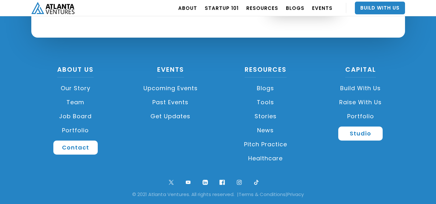
scroll to position [1557, 0]
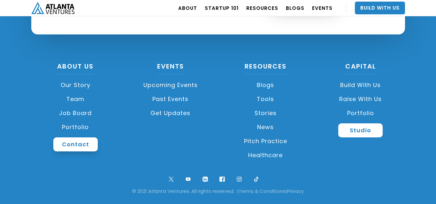
click at [86, 147] on link "Contact" at bounding box center [75, 145] width 44 height 14
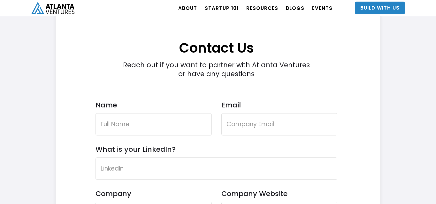
scroll to position [1848, 0]
click at [103, 126] on input "Name" at bounding box center [153, 124] width 116 height 22
type input "[PERSON_NAME]"
type input "[EMAIL_ADDRESS][DOMAIN_NAME]"
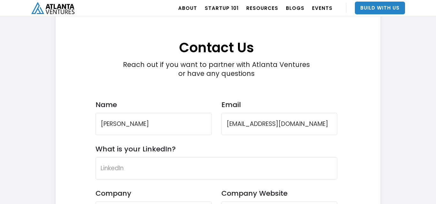
type input "N/A"
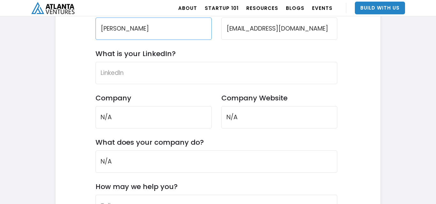
scroll to position [1944, 0]
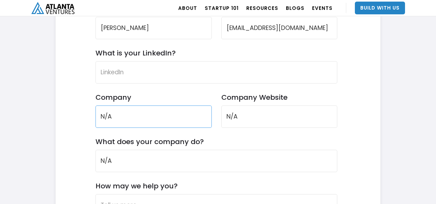
click at [120, 119] on input "N/A" at bounding box center [153, 117] width 116 height 22
type input "N"
type input "Skateshop Film LLC"
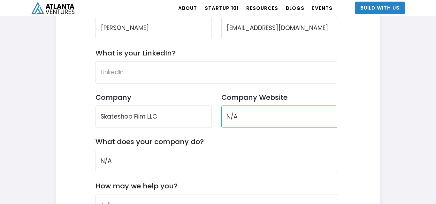
click at [257, 116] on input "N/A" at bounding box center [279, 117] width 116 height 22
type input "N"
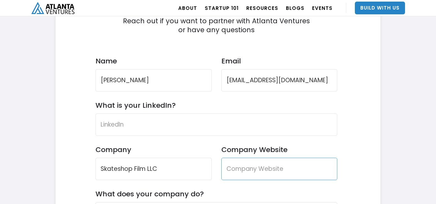
scroll to position [1921, 0]
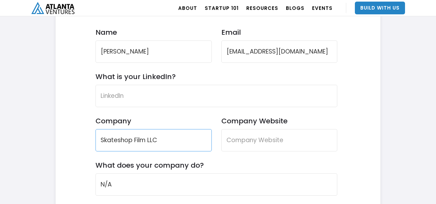
click at [170, 145] on input "Skateshop Film LLC" at bounding box center [153, 140] width 116 height 22
type input "WF Productions"
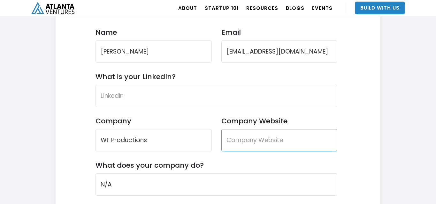
click at [275, 135] on input "Company Website" at bounding box center [279, 140] width 116 height 22
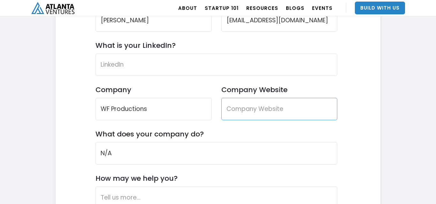
scroll to position [1952, 0]
type input "@"
type input "i"
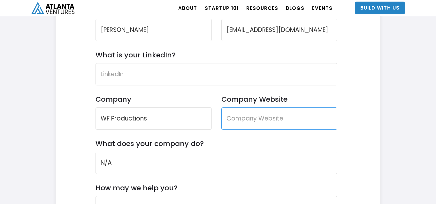
scroll to position [1946, 0]
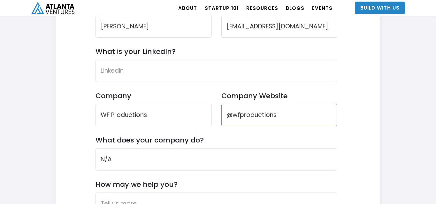
type input "@wfproductions"
click at [123, 171] on form "Contact Us Reach out if you want to partner with Atlanta Ventures or have any q…" at bounding box center [216, 132] width 242 height 423
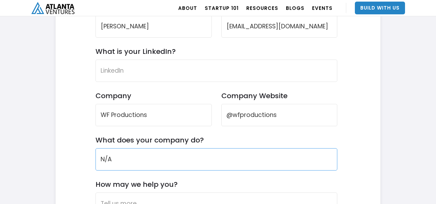
click at [126, 162] on input "N/A" at bounding box center [216, 159] width 242 height 22
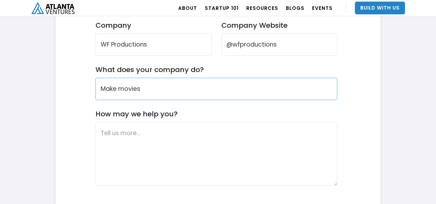
scroll to position [2017, 0]
type input "Make movies"
click at [121, 132] on textarea "How may we help you?" at bounding box center [216, 154] width 242 height 64
paste textarea "Lor ipsumdol, Si amet co Adip Elits. D’e te incid/utlabore etdo Magnaaliq eni a…"
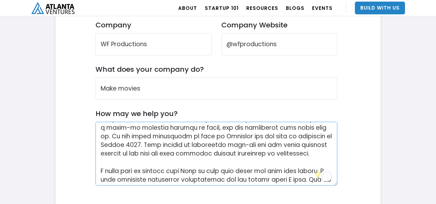
scroll to position [135, 0]
click at [201, 171] on textarea "How may we help you?" at bounding box center [216, 154] width 242 height 64
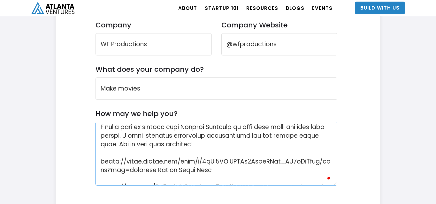
scroll to position [2061, 0]
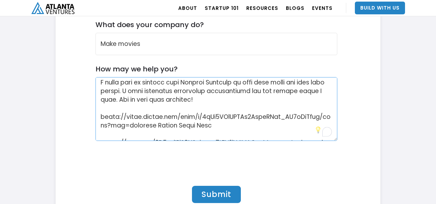
type textarea "Lor ipsumdol, Si amet co Adip Elits. D’e te incid/utlabore etdo Magnaaliq eni a…"
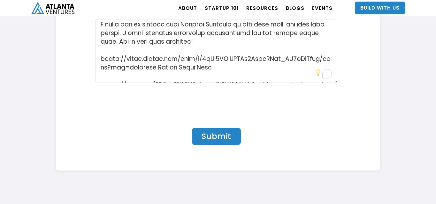
scroll to position [2121, 0]
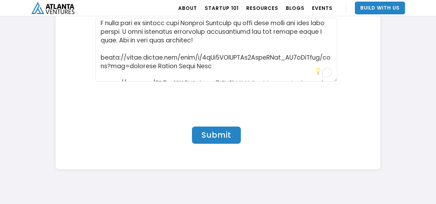
click at [230, 134] on input "Submit" at bounding box center [216, 135] width 49 height 17
type input "Please wait..."
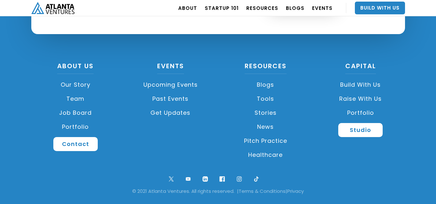
scroll to position [1692, 0]
